Goal: Feedback & Contribution: Submit feedback/report problem

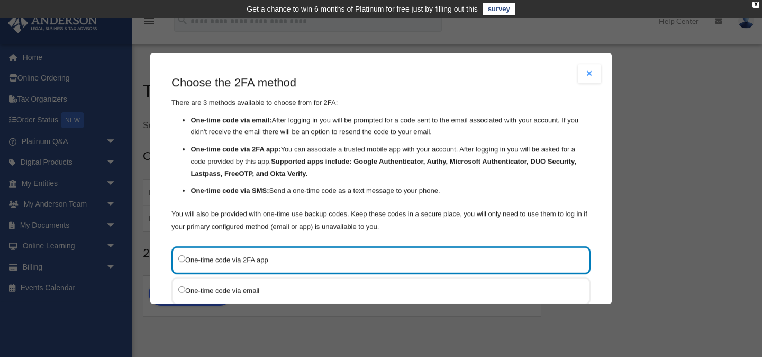
click at [590, 73] on button "Close modal" at bounding box center [589, 73] width 23 height 19
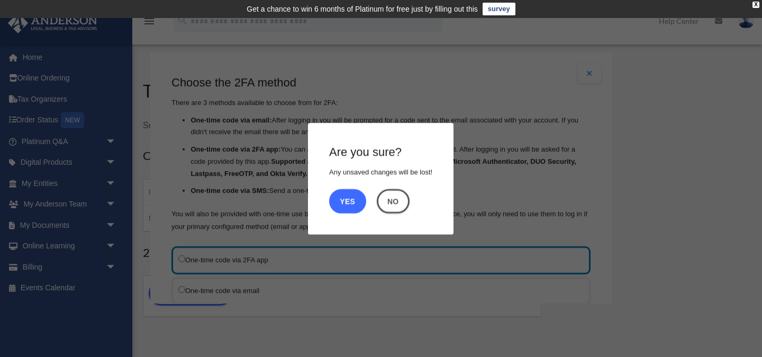
click at [350, 205] on button "Yes" at bounding box center [347, 200] width 37 height 24
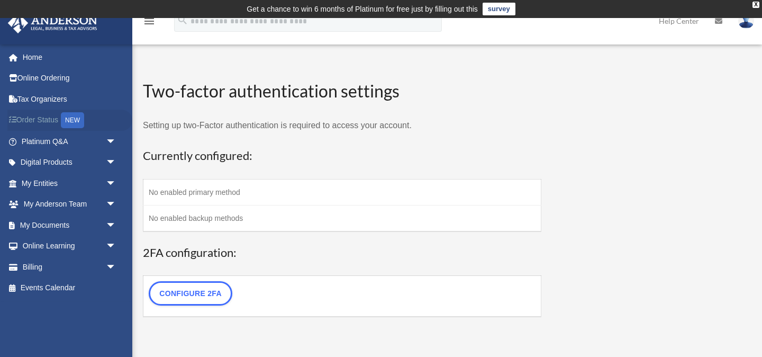
click at [50, 118] on link "Order Status NEW" at bounding box center [69, 121] width 125 height 22
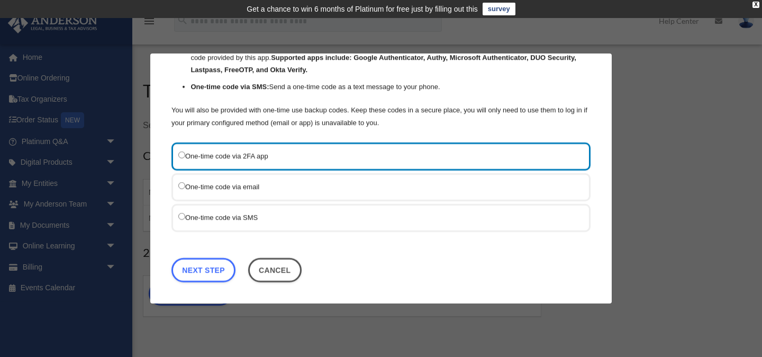
scroll to position [102, 0]
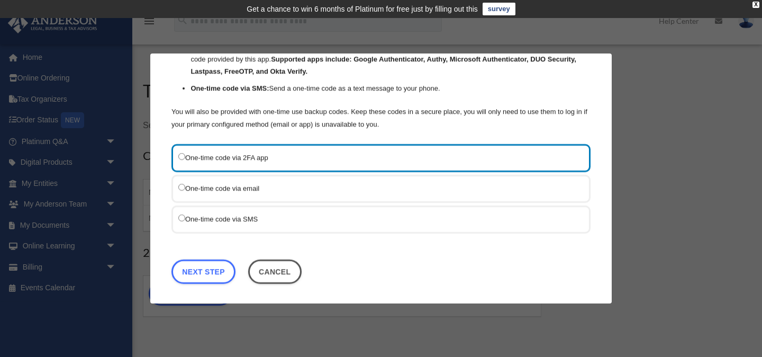
click at [271, 222] on label "One-time code via SMS" at bounding box center [375, 218] width 395 height 13
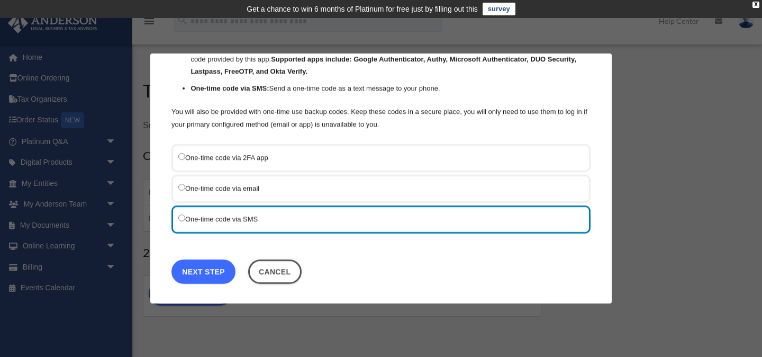
click at [209, 268] on link "Next Step" at bounding box center [204, 271] width 64 height 24
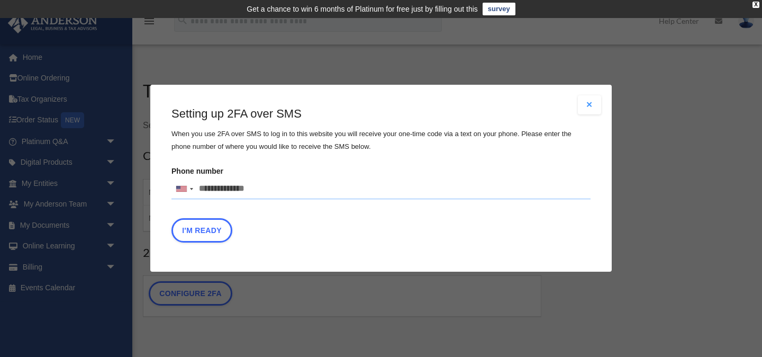
click at [594, 104] on button "Close modal" at bounding box center [589, 104] width 23 height 19
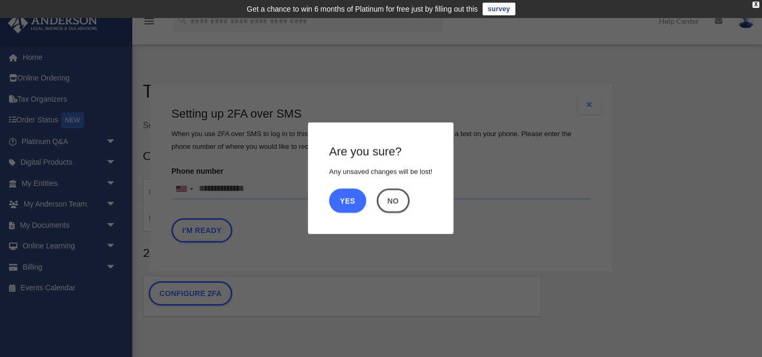
click at [352, 196] on button "Yes" at bounding box center [347, 200] width 37 height 24
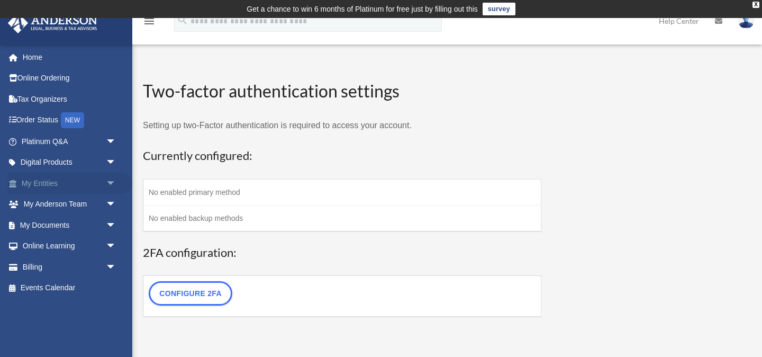
click at [56, 188] on link "My Entities arrow_drop_down" at bounding box center [69, 183] width 125 height 21
click at [211, 296] on link "Configure 2FA" at bounding box center [191, 293] width 84 height 24
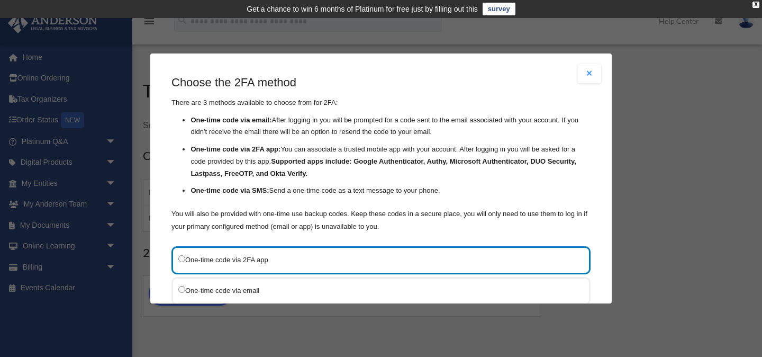
scroll to position [104, 0]
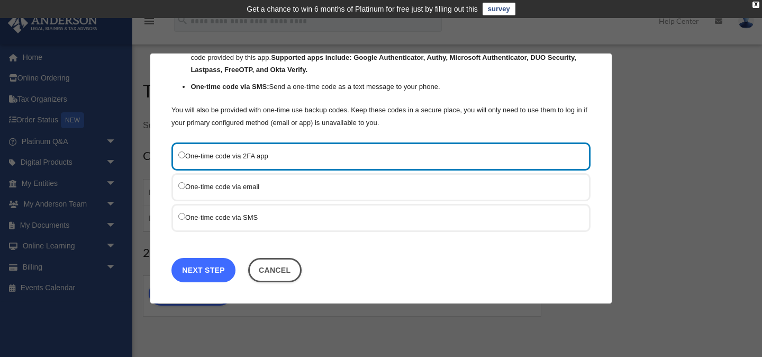
click at [213, 274] on link "Next Step" at bounding box center [204, 270] width 64 height 24
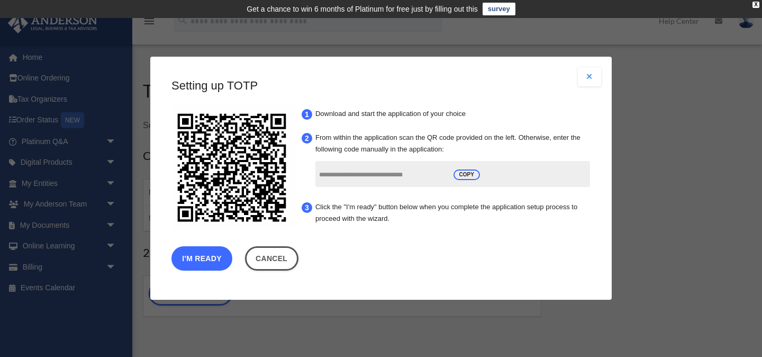
click at [199, 255] on button "I'm Ready" at bounding box center [202, 259] width 61 height 24
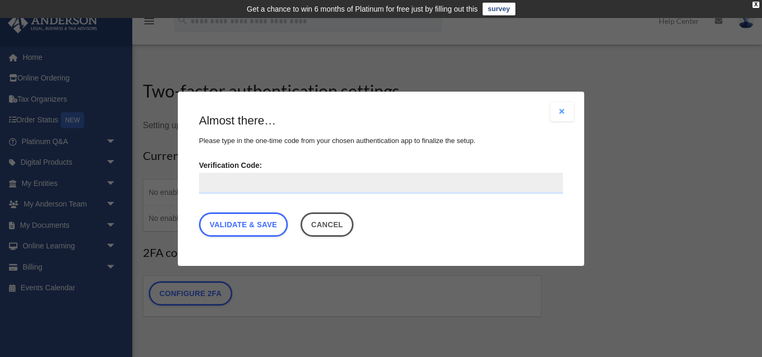
click at [259, 185] on input "Verification Code:" at bounding box center [381, 182] width 364 height 21
type input "******"
click at [262, 227] on link "Validate & Save" at bounding box center [243, 224] width 89 height 24
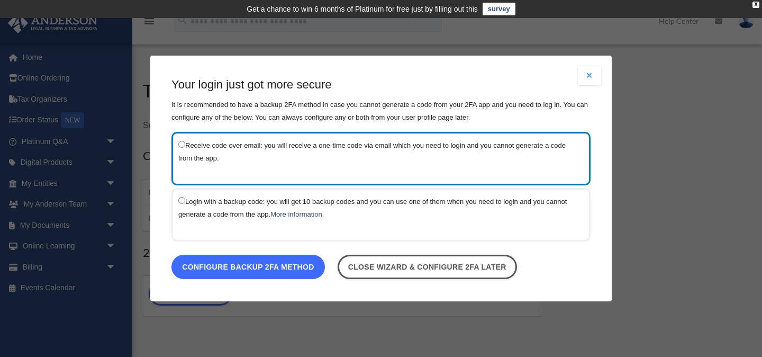
click at [253, 268] on link "Configure backup 2FA method" at bounding box center [249, 267] width 154 height 24
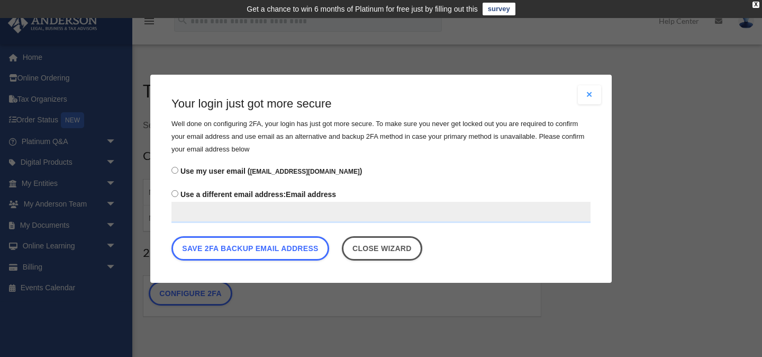
click at [242, 216] on input "Use a different email address: Email address" at bounding box center [381, 211] width 419 height 21
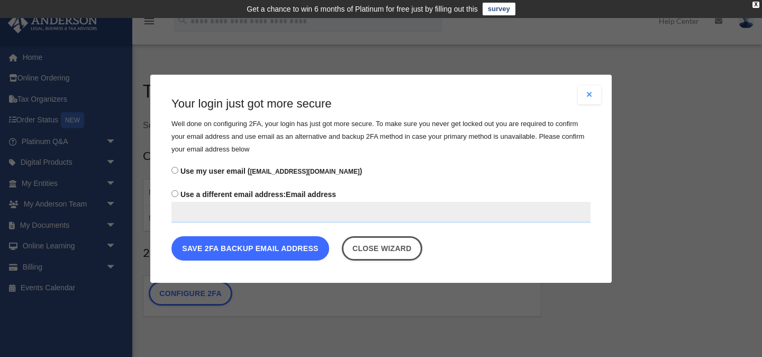
click at [253, 251] on button "Save 2FA backup email address" at bounding box center [251, 248] width 158 height 24
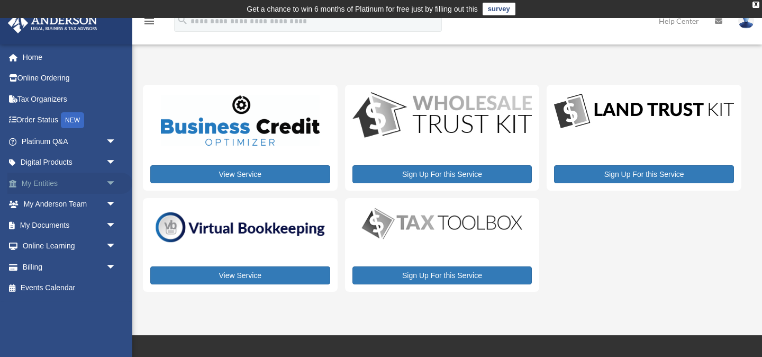
click at [100, 185] on link "My Entities arrow_drop_down" at bounding box center [69, 183] width 125 height 21
click at [25, 182] on link "My Entities arrow_drop_down" at bounding box center [69, 183] width 125 height 21
click at [26, 181] on link "My Entities arrow_drop_down" at bounding box center [69, 183] width 125 height 21
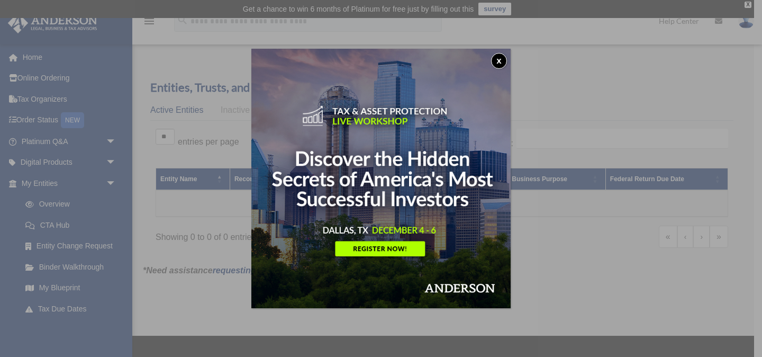
click at [499, 63] on button "x" at bounding box center [499, 61] width 16 height 16
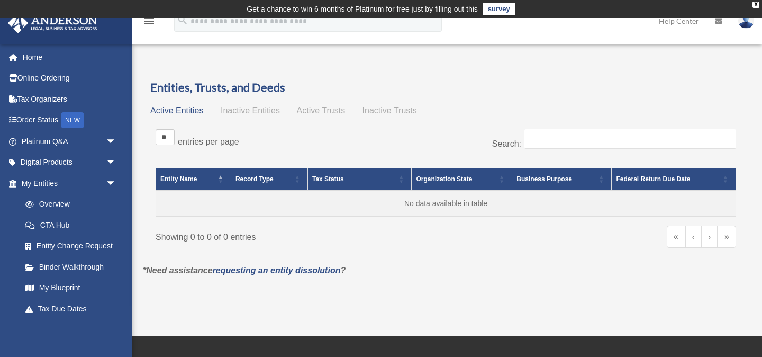
click at [497, 8] on link "survey" at bounding box center [499, 9] width 33 height 13
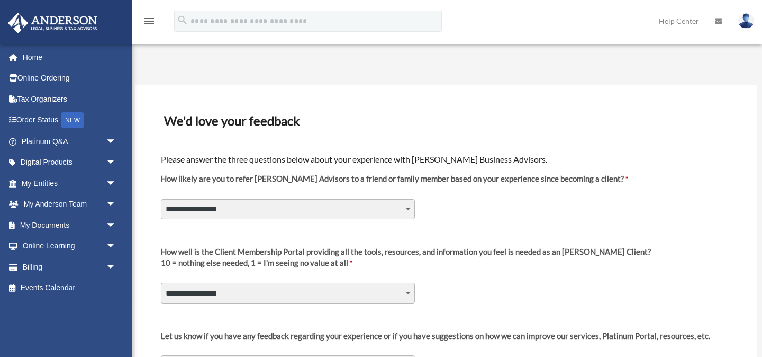
click at [347, 210] on select "**********" at bounding box center [288, 209] width 254 height 20
select select "********"
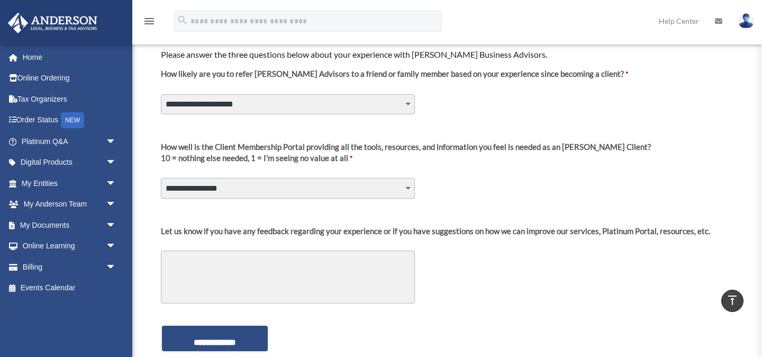
scroll to position [93, 0]
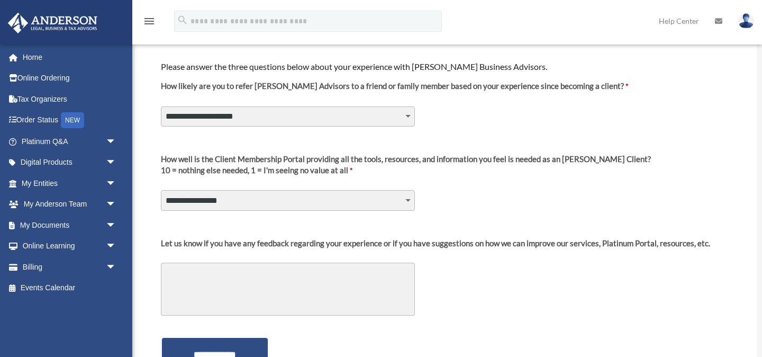
click at [289, 202] on select "**********" at bounding box center [288, 200] width 254 height 20
select select "********"
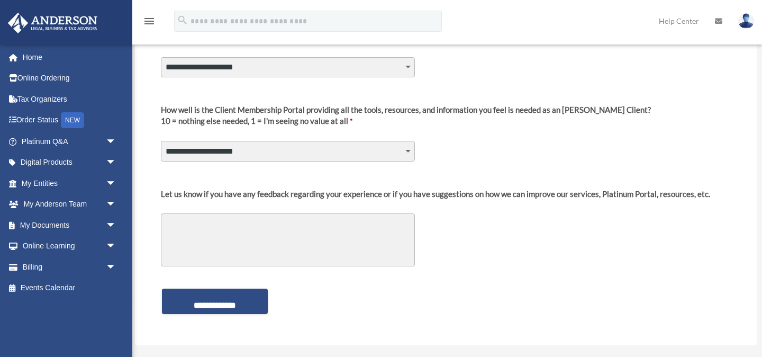
scroll to position [142, 0]
click at [294, 256] on textarea "Let us know if you have any feedback regarding your experience or if you have s…" at bounding box center [288, 239] width 254 height 53
type textarea "****"
click at [235, 292] on input "**********" at bounding box center [215, 300] width 106 height 25
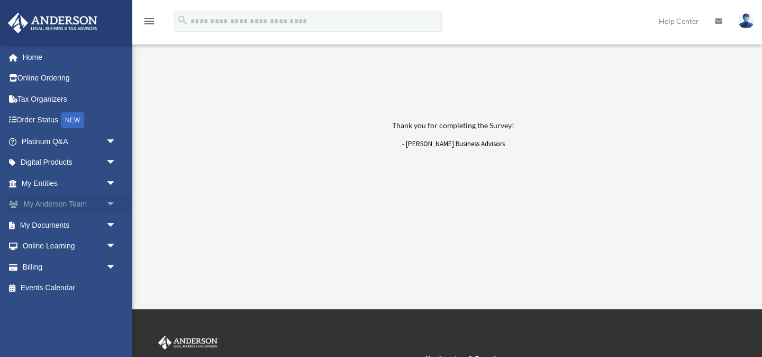
click at [50, 205] on link "My [PERSON_NAME] Team arrow_drop_down" at bounding box center [69, 204] width 125 height 21
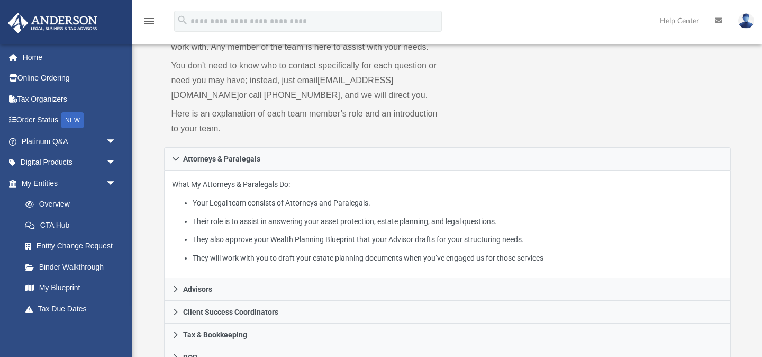
scroll to position [78, 0]
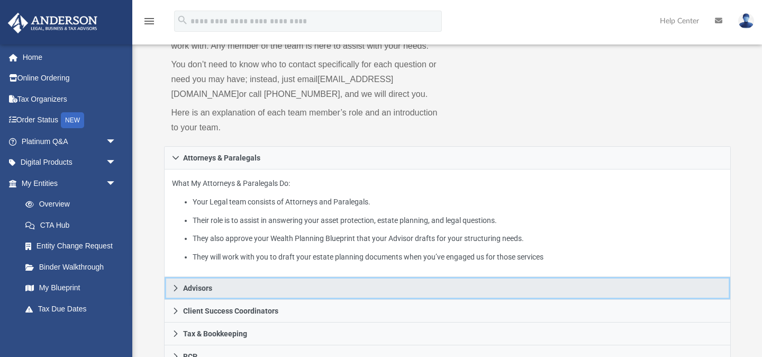
click at [219, 300] on link "Advisors" at bounding box center [447, 288] width 567 height 23
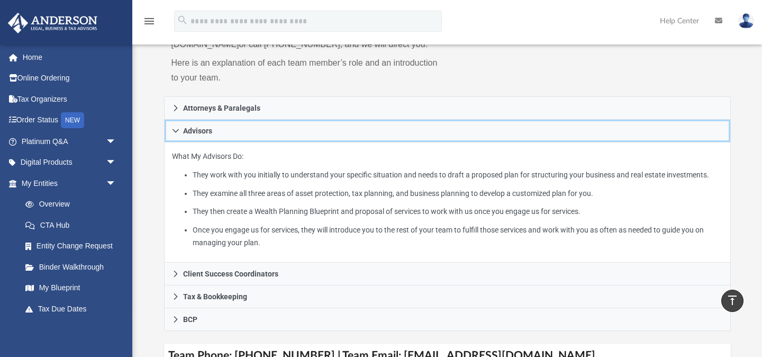
scroll to position [123, 0]
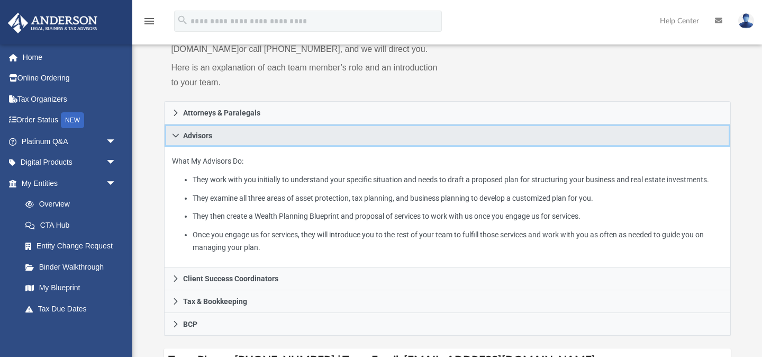
click at [201, 139] on span "Advisors" at bounding box center [197, 135] width 29 height 7
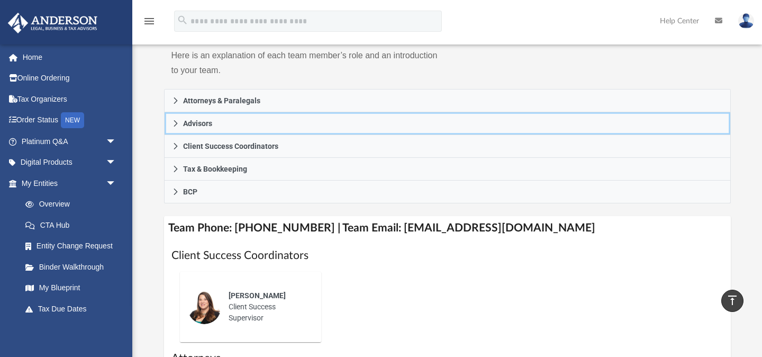
scroll to position [130, 0]
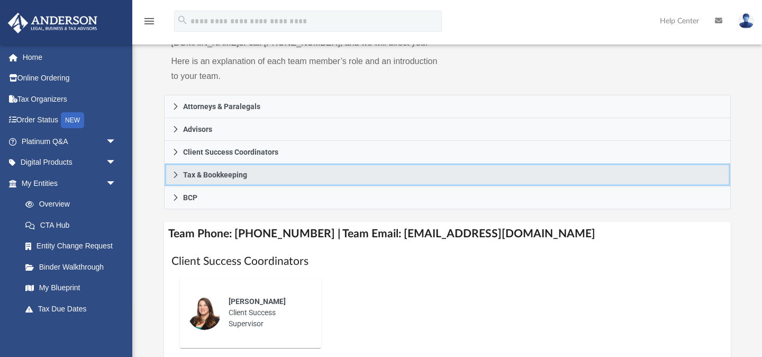
click at [247, 178] on span "Tax & Bookkeeping" at bounding box center [215, 174] width 64 height 7
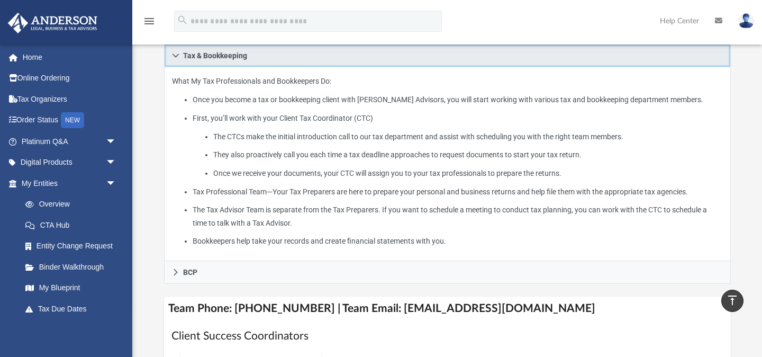
scroll to position [244, 0]
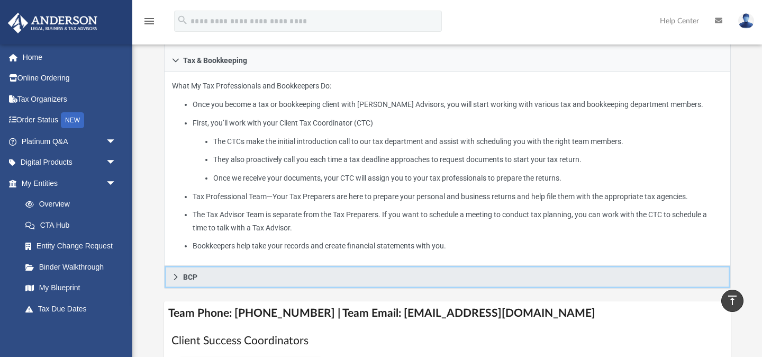
click at [189, 289] on link "BCP" at bounding box center [447, 277] width 567 height 23
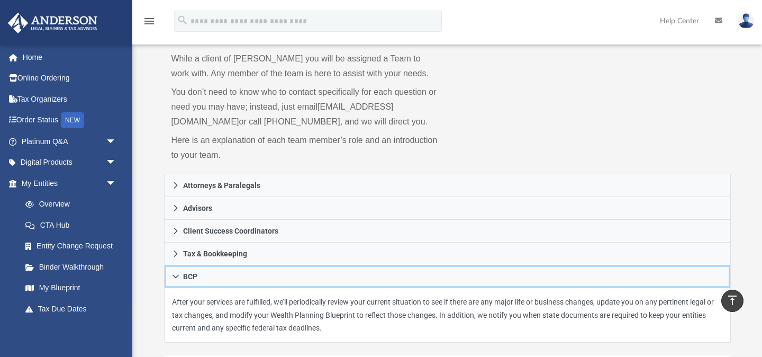
scroll to position [50, 0]
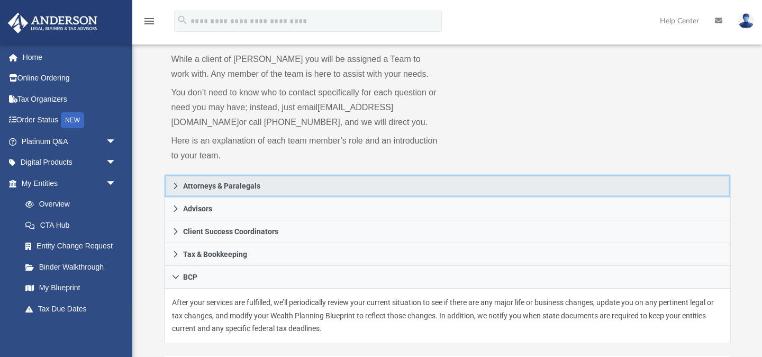
click at [233, 197] on link "Attorneys & Paralegals" at bounding box center [447, 185] width 567 height 23
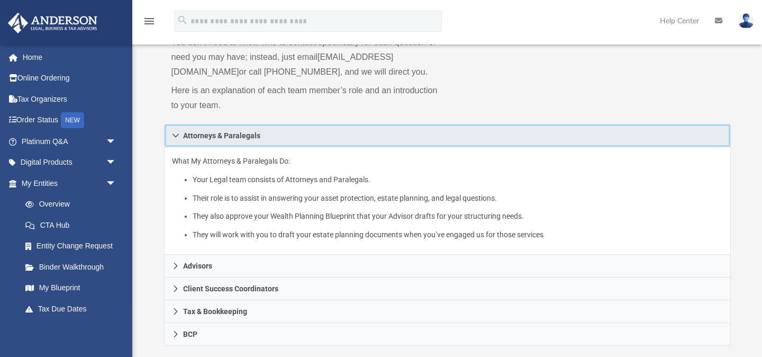
scroll to position [105, 0]
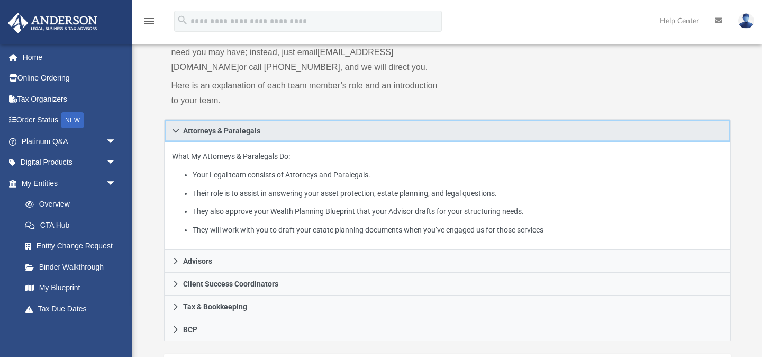
click at [320, 142] on link "Attorneys & Paralegals" at bounding box center [447, 130] width 567 height 23
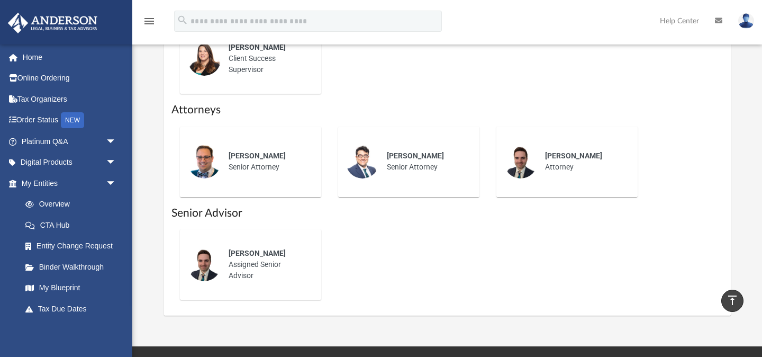
scroll to position [362, 0]
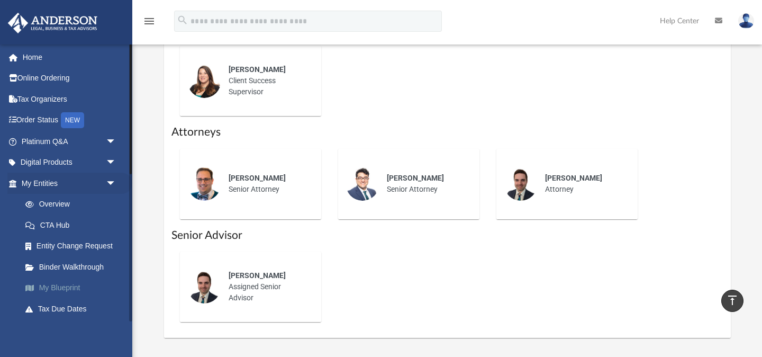
click at [61, 288] on link "My Blueprint" at bounding box center [74, 287] width 118 height 21
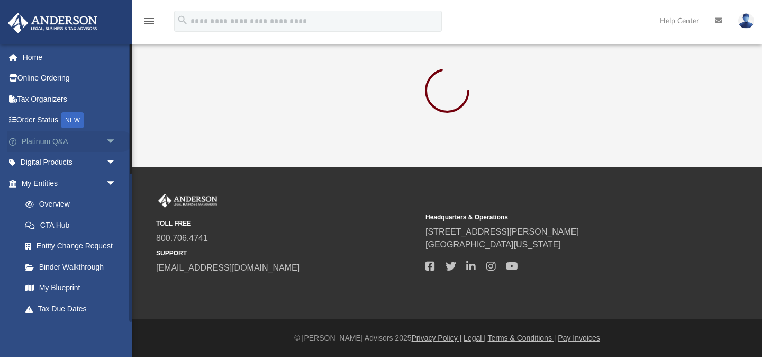
click at [76, 141] on link "Platinum Q&A arrow_drop_down" at bounding box center [69, 141] width 125 height 21
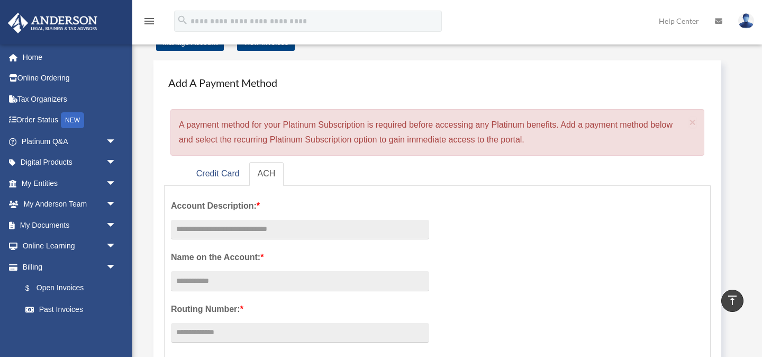
scroll to position [22, 0]
